Goal: Task Accomplishment & Management: Manage account settings

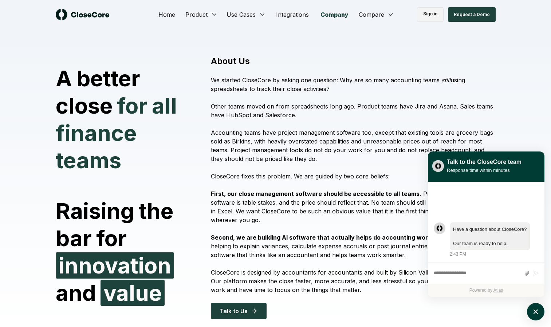
click at [433, 12] on link "Sign in" at bounding box center [430, 14] width 27 height 15
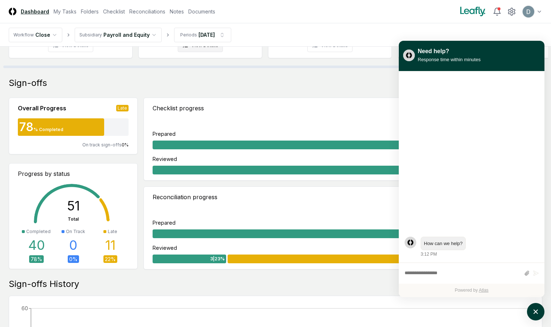
scroll to position [135, 0]
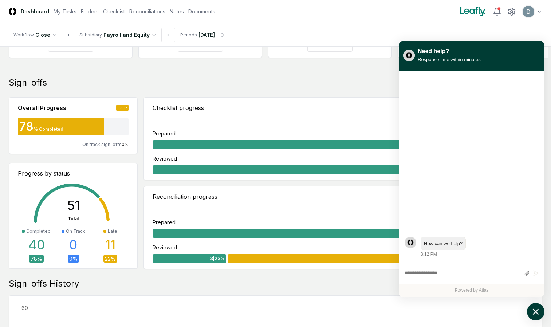
click at [536, 307] on icon "atlas-launcher" at bounding box center [535, 312] width 11 height 11
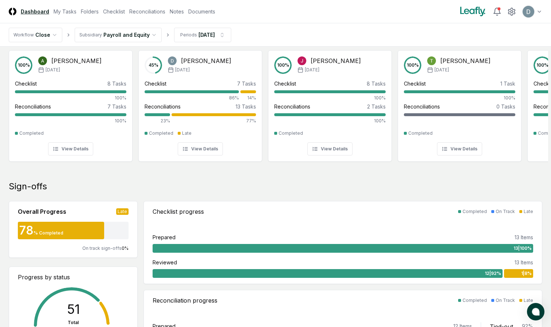
scroll to position [27, 0]
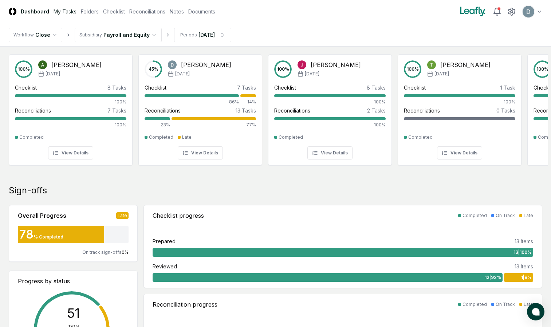
click at [65, 14] on link "My Tasks" at bounding box center [65, 12] width 23 height 8
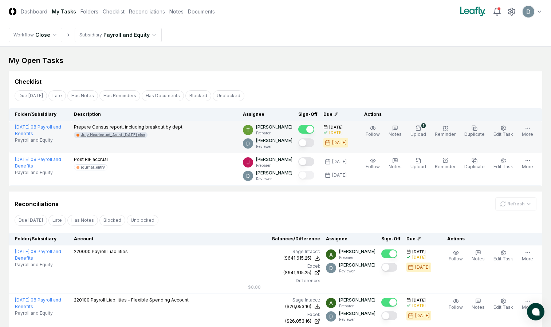
click at [115, 137] on div "July Headcount_As of 07.31.2025.xlsx" at bounding box center [113, 134] width 64 height 5
click at [311, 141] on button "Mark complete" at bounding box center [306, 142] width 16 height 9
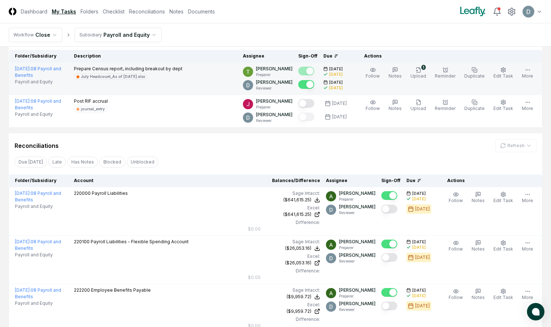
scroll to position [58, 0]
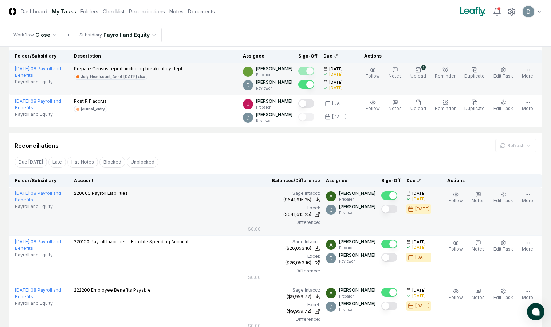
click at [397, 210] on button "Mark complete" at bounding box center [389, 209] width 16 height 9
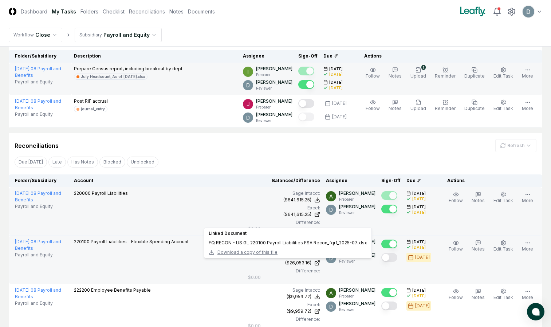
click at [239, 252] on span "Download a copy of this file" at bounding box center [247, 252] width 60 height 7
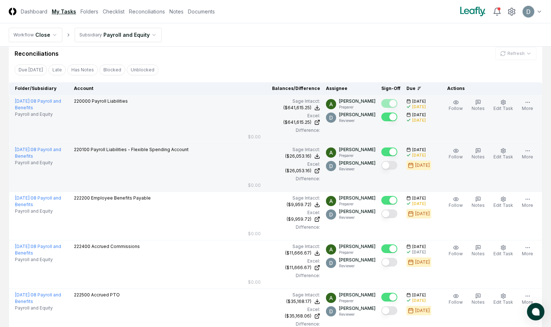
scroll to position [151, 0]
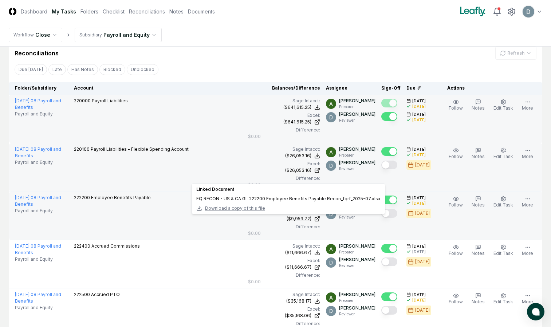
click at [303, 219] on div "($9,959.72)" at bounding box center [299, 219] width 25 height 7
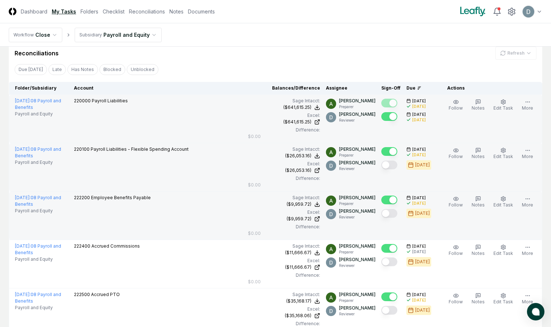
click at [391, 215] on button "Mark complete" at bounding box center [389, 213] width 16 height 9
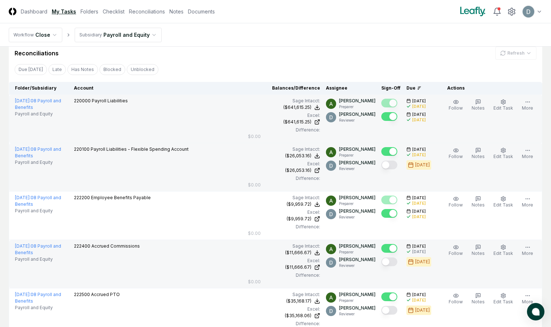
click at [387, 264] on button "Mark complete" at bounding box center [389, 261] width 16 height 9
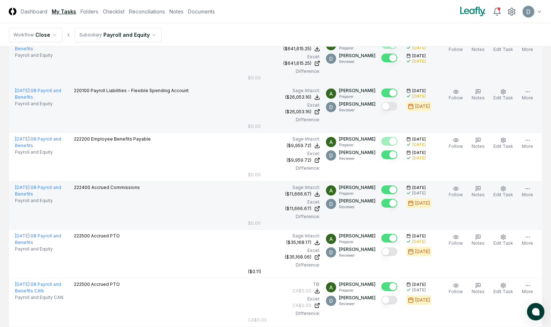
scroll to position [232, 0]
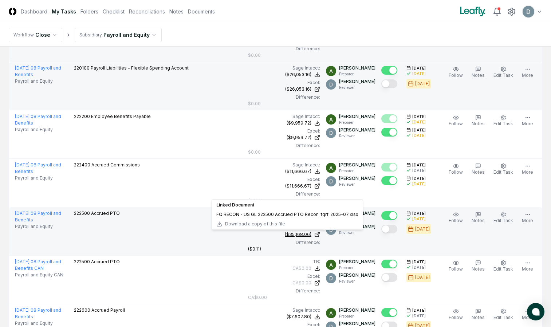
click at [304, 233] on div "($35,168.06)" at bounding box center [298, 234] width 27 height 7
